Goal: Task Accomplishment & Management: Complete application form

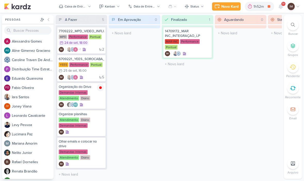
scroll to position [0, 0]
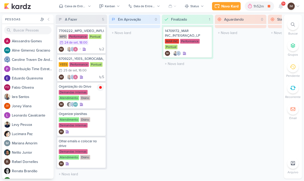
click at [292, 26] on icon at bounding box center [293, 25] width 4 height 4
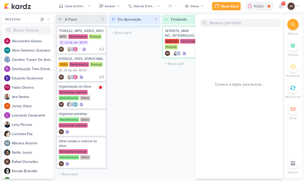
click at [298, 22] on div at bounding box center [293, 24] width 11 height 11
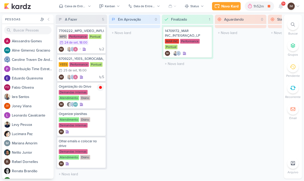
click at [293, 25] on icon at bounding box center [293, 25] width 4 height 4
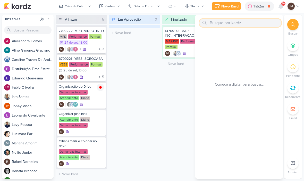
click at [227, 5] on div "Novo Kard" at bounding box center [230, 6] width 17 height 5
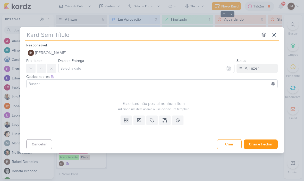
click at [145, 35] on input "text" at bounding box center [141, 34] width 233 height 9
click at [38, 36] on input "text" at bounding box center [141, 34] width 233 height 9
paste input "6709231_YEES_TAQUARAL_AJUSTES_LEADS_META"
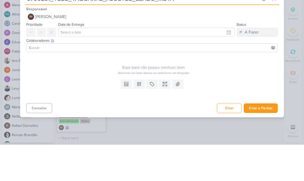
type input "6709231_YEES_TAQUARAL_AJUSTES_LEADS_META"
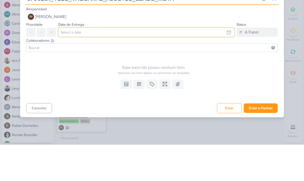
click at [207, 64] on input "text" at bounding box center [146, 68] width 176 height 9
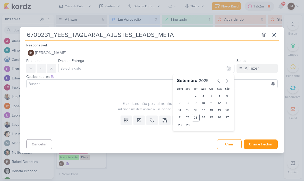
click at [197, 116] on div "23" at bounding box center [196, 118] width 8 height 8
type input "23 de setembro de 2025 às 23:59"
click at [198, 117] on div "23" at bounding box center [196, 118] width 8 height 8
click at [187, 146] on div "Cancelar Criar Criar e Fechar Ctrl + Enter" at bounding box center [152, 144] width 264 height 13
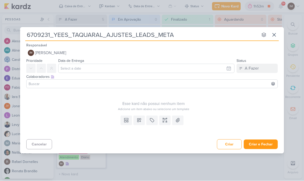
type input "23 de setembro de 2025 às 23:59"
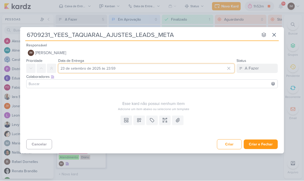
click at [207, 70] on input "23 de setembro de 2025 às 23:59" at bounding box center [146, 68] width 176 height 9
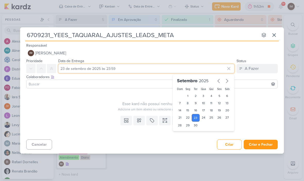
click at [112, 69] on input "23 de setembro de 2025 às 23:59" at bounding box center [146, 68] width 176 height 9
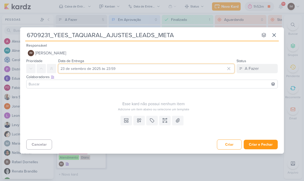
click at [113, 69] on input "23 de setembro de 2025 às 23:59" at bounding box center [146, 68] width 176 height 9
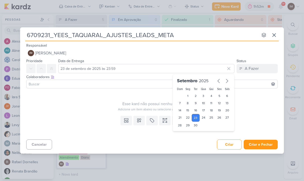
click at [117, 138] on div "Cancelar Criar Criar e Fechar Ctrl + Enter" at bounding box center [152, 144] width 264 height 13
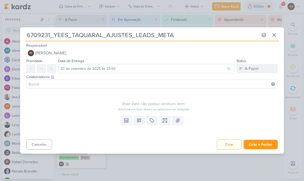
click at [143, 124] on button at bounding box center [139, 120] width 11 height 9
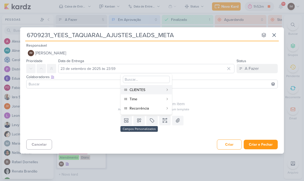
click at [153, 88] on div "CLIENTES" at bounding box center [147, 89] width 34 height 5
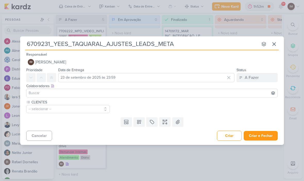
click at [141, 124] on icon at bounding box center [139, 121] width 5 height 5
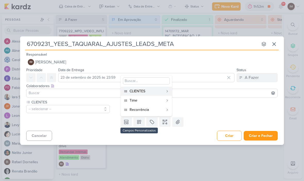
click at [148, 99] on div "Time" at bounding box center [147, 100] width 34 height 5
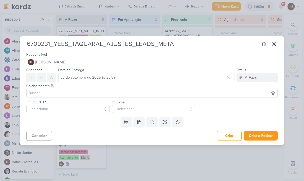
click at [139, 124] on icon at bounding box center [139, 121] width 5 height 5
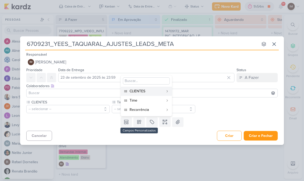
click at [142, 110] on div "Recorrência" at bounding box center [147, 109] width 34 height 5
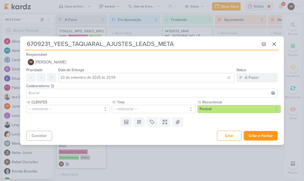
click at [94, 110] on button "-- selecionar --" at bounding box center [68, 109] width 84 height 8
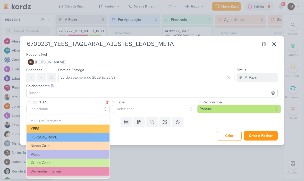
click at [94, 129] on button "YEES" at bounding box center [68, 129] width 83 height 9
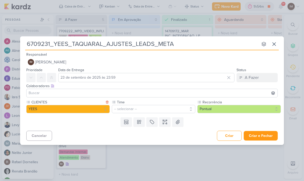
click at [126, 109] on button "-- selecionar --" at bounding box center [154, 109] width 84 height 8
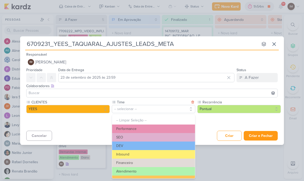
click at [163, 128] on button "Performance" at bounding box center [153, 129] width 83 height 9
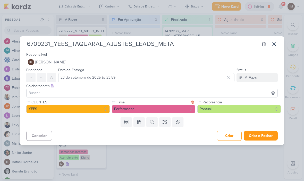
click at [164, 125] on button at bounding box center [164, 121] width 11 height 9
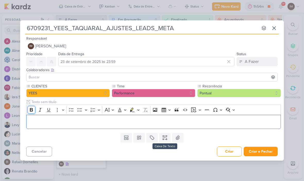
click at [30, 107] on icon "Editor toolbar" at bounding box center [31, 109] width 5 height 5
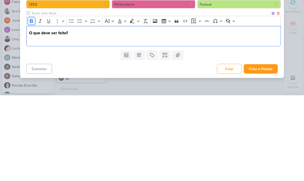
click at [30, 105] on icon "Editor toolbar" at bounding box center [31, 107] width 3 height 4
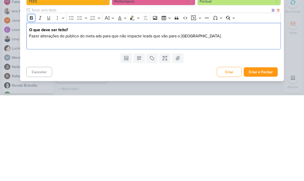
click at [30, 102] on icon "Editor toolbar" at bounding box center [31, 104] width 3 height 4
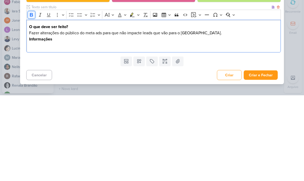
click at [33, 98] on icon "Editor toolbar" at bounding box center [31, 100] width 5 height 5
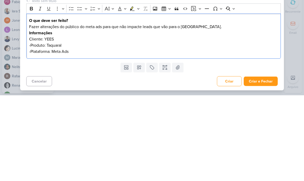
click at [301, 43] on div "6709231_YEES_TAQUARAL_AJUSTES_LEADS_META nenhum grupo disponível esc Responsáve…" at bounding box center [152, 90] width 304 height 181
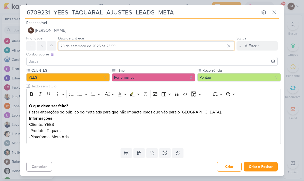
click at [187, 46] on input "23 de setembro de 2025 às 23:59" at bounding box center [146, 46] width 176 height 9
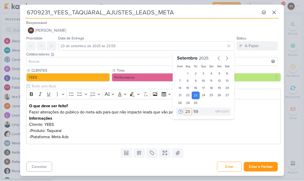
click at [187, 112] on select "00 01 02 03 04 05 06 07 08 09 10 11 12 13 14 15 16 17 18 19 20 21 22 23" at bounding box center [187, 112] width 7 height 6
select select "18"
type input "23 de setembro de 2025 às 18:59"
click at [197, 113] on select "00 05 10 15 20 25 30 35 40 45 50 55 59" at bounding box center [196, 112] width 7 height 6
select select "0"
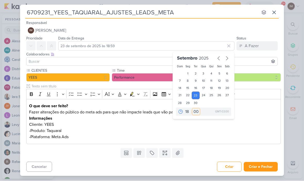
type input "23 de setembro de 2025 às 18:00"
click at [269, 167] on button "Criar e Fechar" at bounding box center [261, 167] width 34 height 10
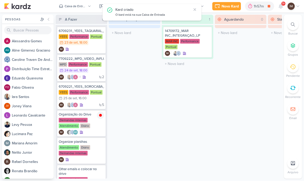
click at [228, 4] on div "Novo Kard" at bounding box center [230, 6] width 17 height 5
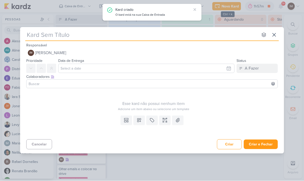
click at [220, 35] on input "text" at bounding box center [141, 34] width 233 height 9
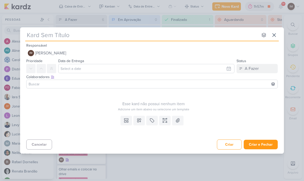
click at [33, 37] on input "text" at bounding box center [141, 34] width 233 height 9
paste input "6709232_ YEES_MANSOES_AJUSTES_LEADS_META"
type input "6709232_ YEES_MANSOES_AJUSTES_LEADS_META"
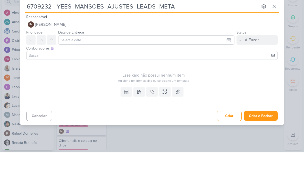
type input "6709232_ YEES_MANSOES_AJUSTES_LEADS_META"
click at [219, 64] on input "text" at bounding box center [146, 68] width 176 height 9
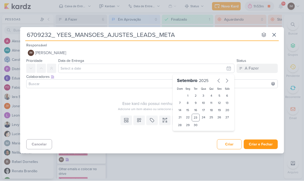
click at [195, 118] on div "23" at bounding box center [196, 118] width 8 height 8
type input "23 de setembro de 2025 às 23:59"
click at [190, 133] on select "00 01 02 03 04 05 06 07 08 09 10 11 12 13 14 15 16 17 18 19 20 21 22 23" at bounding box center [187, 134] width 7 height 6
select select "18"
type input "23 de setembro de 2025 às 18:59"
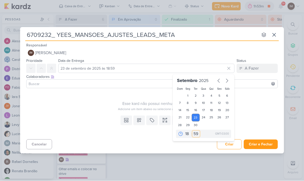
click at [195, 132] on select "00 05 10 15 20 25 30 35 40 45 50 55 59" at bounding box center [196, 134] width 7 height 6
select select "0"
type input "23 de setembro de 2025 às 18:00"
click at [129, 143] on div "Cancelar Criar Criar e Fechar Ctrl + Enter" at bounding box center [152, 144] width 264 height 13
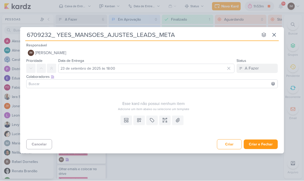
click at [136, 124] on button at bounding box center [139, 120] width 11 height 9
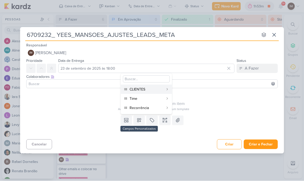
click at [154, 90] on div "CLIENTES" at bounding box center [147, 89] width 34 height 5
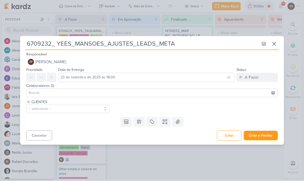
click at [98, 111] on button "-- selecionar --" at bounding box center [68, 109] width 84 height 8
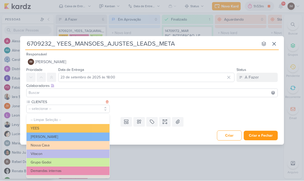
click at [82, 126] on button "YEES" at bounding box center [68, 128] width 83 height 9
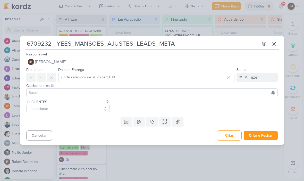
click at [139, 125] on button at bounding box center [139, 121] width 11 height 9
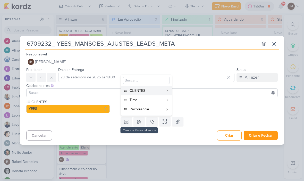
click at [151, 100] on div "Time" at bounding box center [147, 100] width 34 height 5
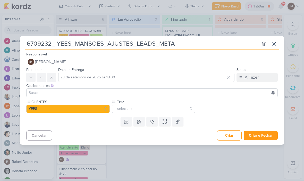
click at [145, 110] on button "-- selecionar --" at bounding box center [154, 109] width 84 height 8
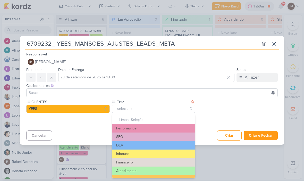
click at [156, 127] on button "Performance" at bounding box center [153, 128] width 83 height 9
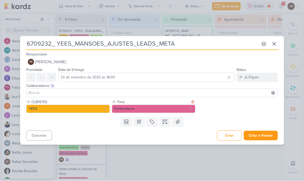
click at [139, 124] on icon at bounding box center [139, 121] width 5 height 5
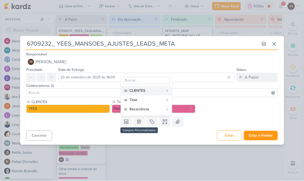
click at [156, 107] on div "Recorrência" at bounding box center [147, 109] width 34 height 5
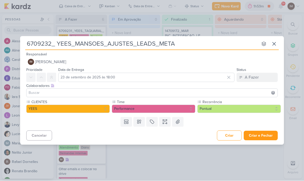
click at [219, 107] on button "Pontual" at bounding box center [240, 109] width 84 height 8
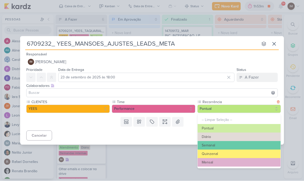
click at [164, 124] on icon at bounding box center [165, 121] width 5 height 5
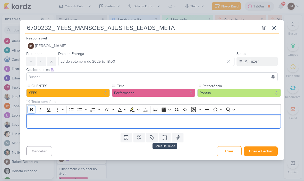
click at [31, 109] on icon "Editor toolbar" at bounding box center [31, 109] width 5 height 5
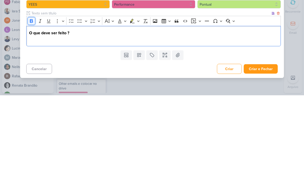
click at [31, 104] on icon "Editor toolbar" at bounding box center [31, 106] width 5 height 5
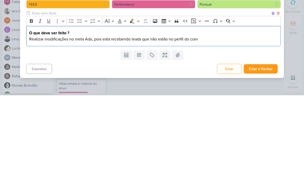
click at [189, 122] on p "Realizar modificações no meta Ads, pois está recebendo leads que não estão no p…" at bounding box center [153, 125] width 249 height 6
click at [190, 122] on p "Realizar modificações no meta Ads, pois está recebendo leads que não estão no p…" at bounding box center [153, 125] width 249 height 6
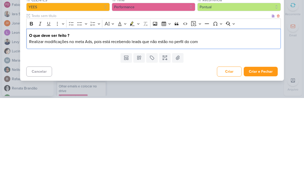
click at [192, 122] on p "Realizar modificações no meta Ads, pois está recebendo leads que não estão no p…" at bounding box center [153, 125] width 249 height 6
click at [206, 122] on p "Realizar modificações no meta Ads, pois está recebendo leads que não estão no p…" at bounding box center [153, 125] width 249 height 6
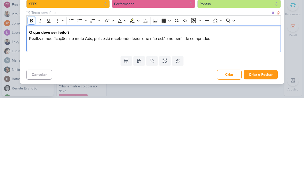
click at [31, 101] on icon "Editor toolbar" at bounding box center [31, 103] width 5 height 5
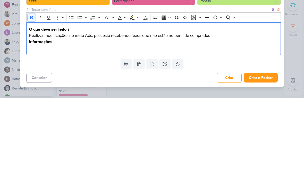
click at [31, 99] on icon "Editor toolbar" at bounding box center [31, 101] width 3 height 4
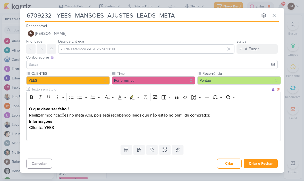
click at [84, 128] on p "Cliente: YEES" at bounding box center [153, 128] width 249 height 6
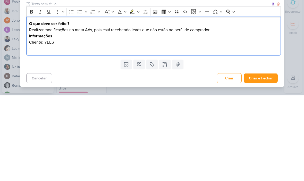
click at [43, 131] on p "-" at bounding box center [153, 134] width 249 height 6
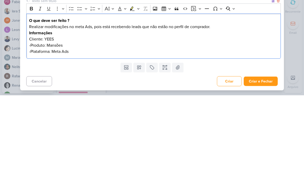
click at [291, 50] on div "6709232_ YEES_MANSOES_AJUSTES_LEADS_META nenhum grupo disponível esc Responsáve…" at bounding box center [152, 90] width 304 height 181
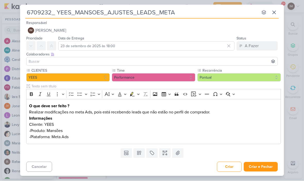
click at [258, 168] on button "Criar e Fechar" at bounding box center [261, 167] width 34 height 10
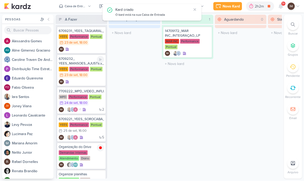
click at [79, 60] on div "6709232_ YEES_MANSOES_AJUSTES_LEADS_META" at bounding box center [81, 61] width 45 height 9
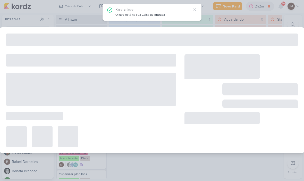
click at [78, 61] on div at bounding box center [91, 60] width 170 height 12
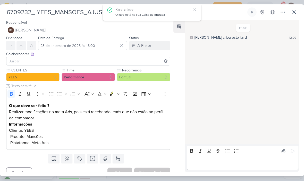
click at [284, 15] on button at bounding box center [283, 12] width 9 height 9
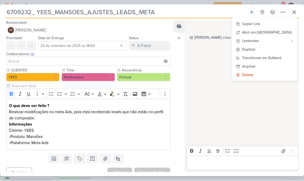
click at [279, 61] on button "Transformar em Subkard" at bounding box center [265, 58] width 66 height 9
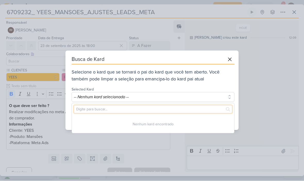
click at [144, 109] on input "text" at bounding box center [153, 110] width 158 height 8
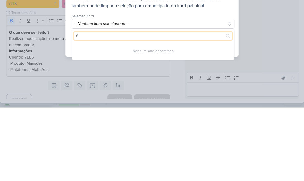
type input "67"
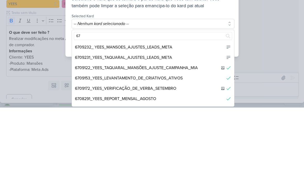
click at [176, 126] on div "6709231_YEES_TAQUARAL_AJUSTES_LEADS_META" at bounding box center [153, 131] width 163 height 10
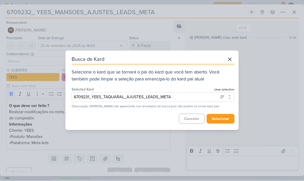
click at [223, 119] on button "selecionar" at bounding box center [221, 119] width 28 height 10
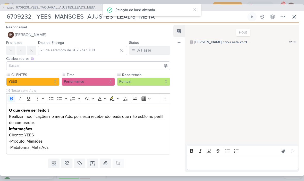
click at [296, 14] on icon at bounding box center [295, 17] width 6 height 6
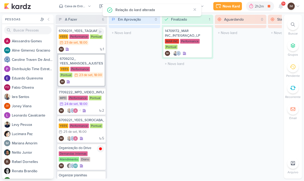
click at [94, 47] on div "1 IM" at bounding box center [81, 49] width 45 height 5
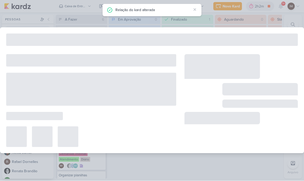
click at [96, 47] on div at bounding box center [152, 91] width 304 height 126
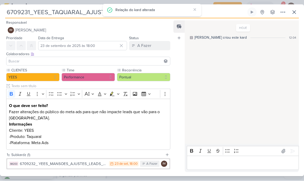
click at [281, 12] on icon at bounding box center [283, 12] width 6 height 6
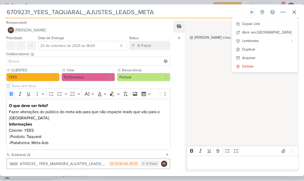
click at [260, 22] on div "Copiar Link" at bounding box center [252, 23] width 18 height 5
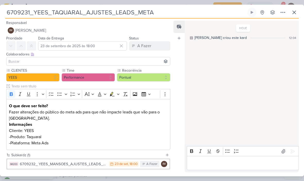
click at [116, 30] on button "IM [PERSON_NAME]" at bounding box center [88, 30] width 164 height 9
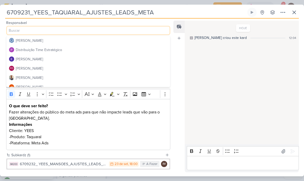
scroll to position [28, 0]
click at [86, 50] on button "Distribuição Time Estratégico" at bounding box center [88, 49] width 164 height 9
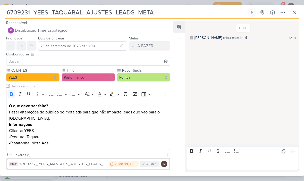
click at [85, 62] on input at bounding box center [88, 61] width 162 height 6
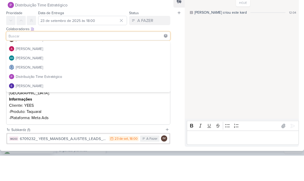
scroll to position [5, 0]
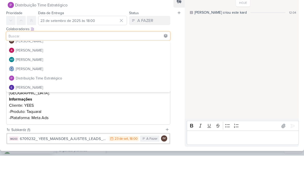
click at [94, 71] on button "[PERSON_NAME]" at bounding box center [88, 75] width 164 height 9
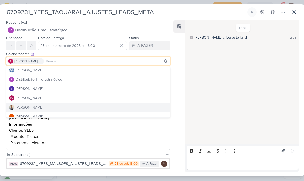
scroll to position [30, 0]
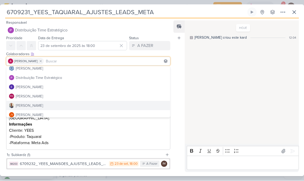
click at [71, 102] on button "[PERSON_NAME]" at bounding box center [88, 105] width 164 height 9
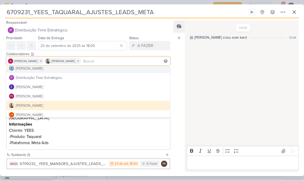
click at [100, 73] on button "[PERSON_NAME]" at bounding box center [88, 68] width 164 height 9
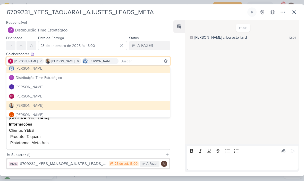
click at [195, 82] on div "HOJE [PERSON_NAME] criou este kard 12:04" at bounding box center [242, 82] width 114 height 123
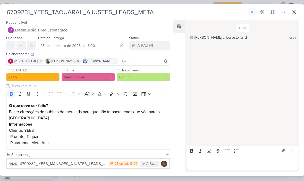
click at [292, 14] on icon at bounding box center [295, 12] width 6 height 6
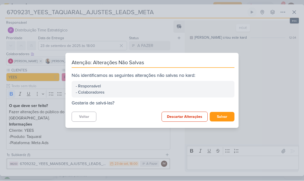
click at [222, 116] on button "Salvar" at bounding box center [222, 117] width 25 height 10
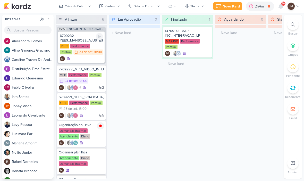
click at [90, 62] on div "6709232_ YEES_MANSOES_AJUSTES_LEADS_META [GEOGRAPHIC_DATA] Performance Pontual …" at bounding box center [81, 47] width 46 height 31
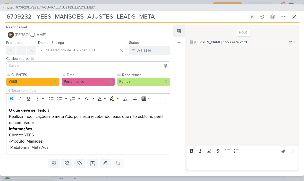
click at [90, 33] on button "IM [PERSON_NAME]" at bounding box center [88, 34] width 164 height 9
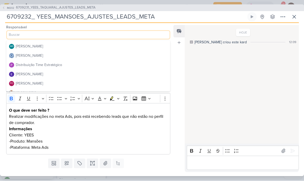
scroll to position [18, 0]
click at [77, 66] on button "Distribuição Time Estratégico" at bounding box center [88, 64] width 164 height 9
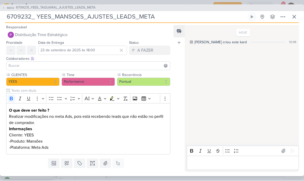
click at [90, 68] on input at bounding box center [88, 66] width 162 height 6
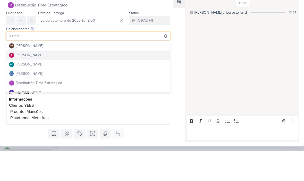
click at [95, 80] on button "[PERSON_NAME]" at bounding box center [88, 84] width 164 height 9
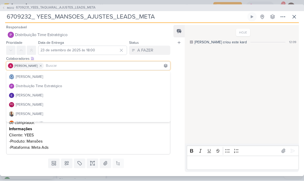
scroll to position [30, 0]
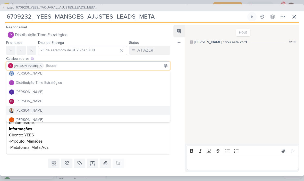
click at [78, 111] on button "[PERSON_NAME]" at bounding box center [88, 110] width 164 height 9
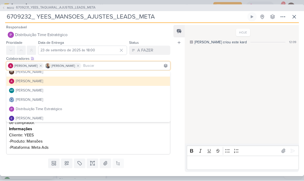
scroll to position [4, 0]
click at [83, 98] on button "[PERSON_NAME]" at bounding box center [88, 99] width 164 height 9
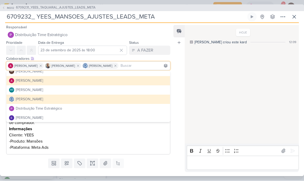
click at [196, 105] on div "HOJE [PERSON_NAME] criou este kard 12:09" at bounding box center [242, 85] width 114 height 118
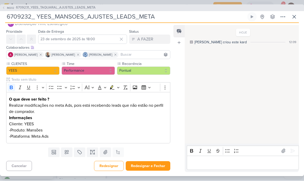
scroll to position [11, 0]
click at [152, 164] on button "Redesignar e Fechar" at bounding box center [148, 167] width 45 height 10
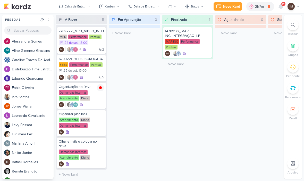
scroll to position [0, 0]
